Goal: Information Seeking & Learning: Find specific fact

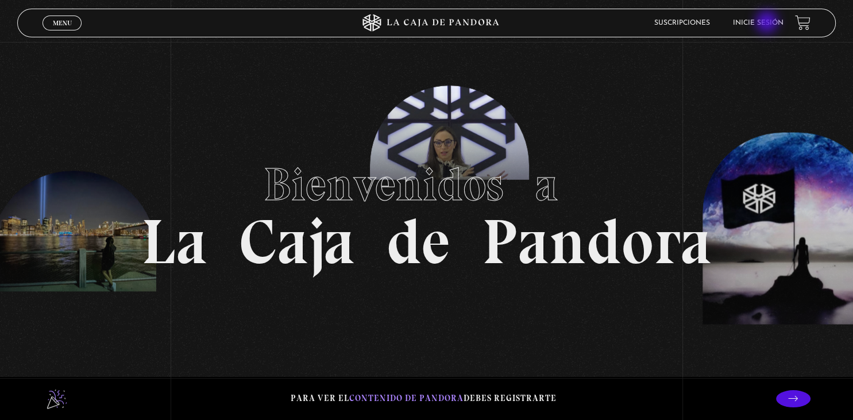
click at [768, 23] on link "Inicie sesión" at bounding box center [758, 23] width 51 height 7
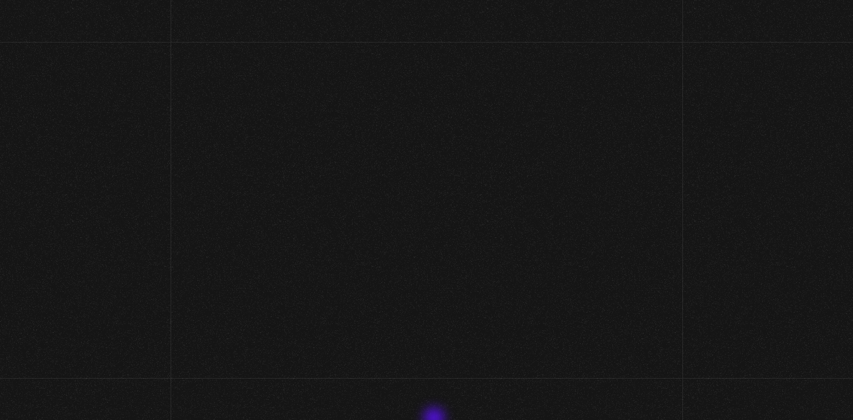
type input "[EMAIL_ADDRESS][DOMAIN_NAME]"
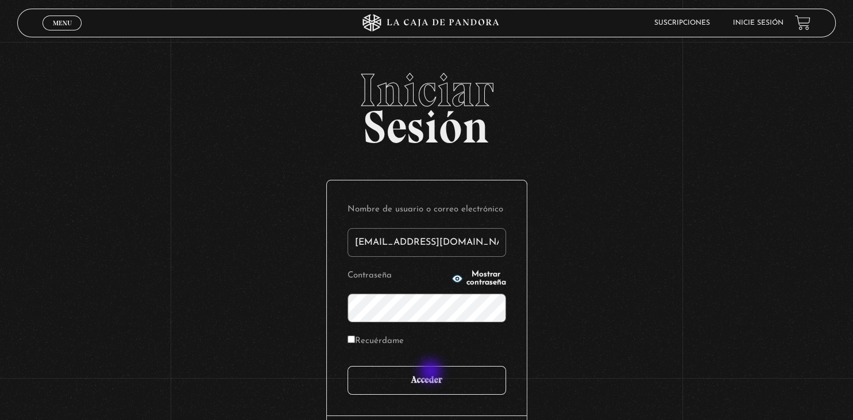
click at [435, 374] on input "Acceder" at bounding box center [426, 380] width 158 height 29
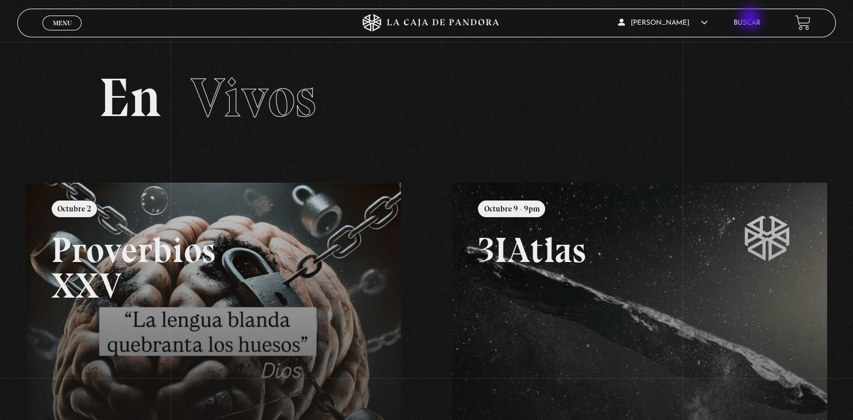
click at [750, 19] on li "Buscar" at bounding box center [746, 23] width 27 height 18
click at [742, 24] on link "Buscar" at bounding box center [746, 23] width 27 height 7
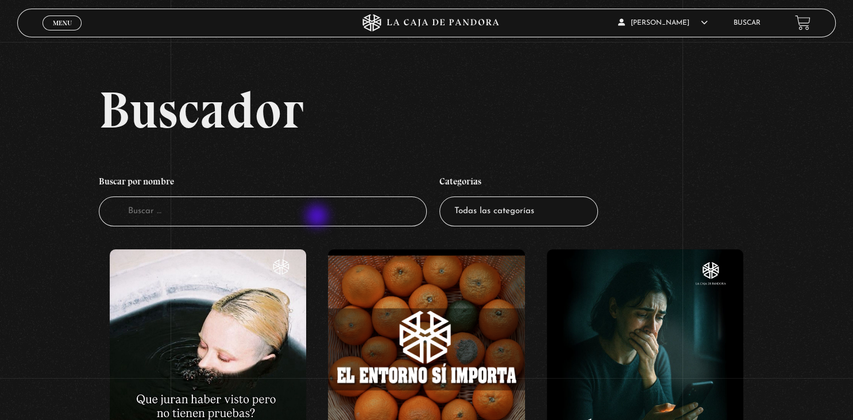
click at [318, 217] on input "Buscador" at bounding box center [262, 211] width 327 height 30
type input "clarivi"
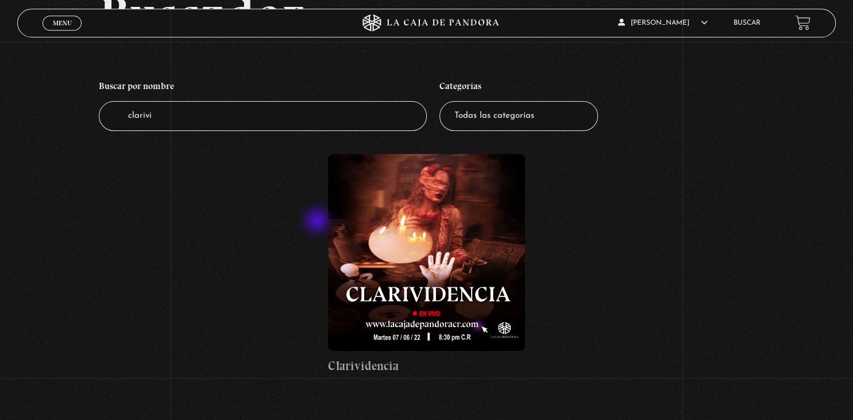
scroll to position [121, 0]
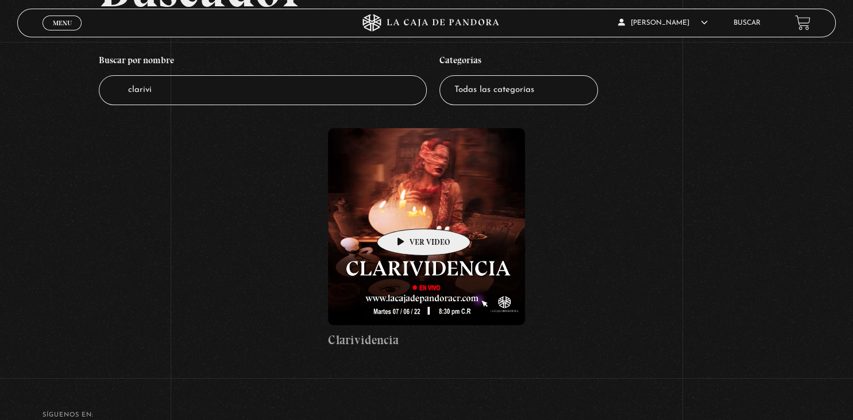
click at [405, 211] on figure at bounding box center [426, 226] width 196 height 196
